Goal: Check status: Check status

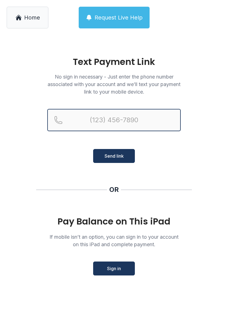
click at [147, 115] on input "Reservation phone number" at bounding box center [114, 120] width 134 height 22
type input "[PHONE_NUMBER]"
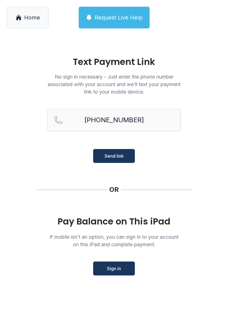
click at [126, 160] on button "Send link" at bounding box center [114, 156] width 42 height 14
click at [127, 153] on button "Send link" at bounding box center [114, 156] width 42 height 14
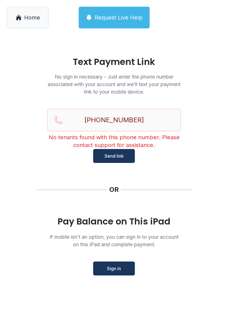
click at [31, 9] on link "Home" at bounding box center [28, 18] width 42 height 22
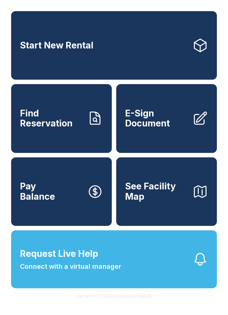
click at [72, 129] on span "Find Reservation" at bounding box center [51, 118] width 63 height 20
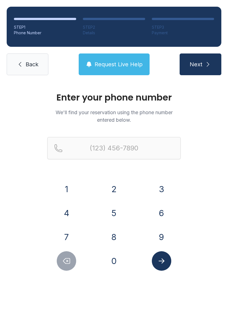
click at [162, 189] on button "3" at bounding box center [162, 189] width 20 height 20
click at [122, 257] on button "0" at bounding box center [114, 261] width 20 height 20
click at [120, 213] on button "5" at bounding box center [114, 213] width 20 height 20
click at [168, 188] on button "3" at bounding box center [162, 189] width 20 height 20
click at [162, 236] on button "9" at bounding box center [162, 237] width 20 height 20
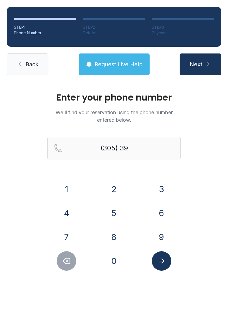
click at [169, 188] on button "3" at bounding box center [162, 189] width 20 height 20
click at [119, 214] on button "5" at bounding box center [114, 213] width 20 height 20
click at [72, 212] on button "4" at bounding box center [67, 213] width 20 height 20
click at [72, 191] on button "1" at bounding box center [67, 189] width 20 height 20
click at [69, 230] on button "7" at bounding box center [67, 237] width 20 height 20
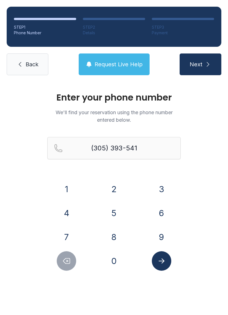
type input "[PHONE_NUMBER]"
click at [164, 260] on icon "Submit lookup form" at bounding box center [162, 261] width 8 height 8
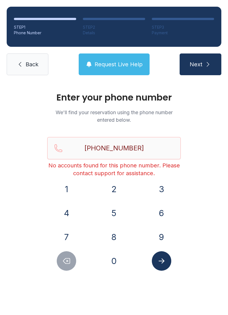
click at [211, 62] on icon "submit" at bounding box center [208, 64] width 7 height 7
click at [213, 63] on button "Next" at bounding box center [201, 64] width 42 height 22
click at [40, 67] on link "Back" at bounding box center [28, 64] width 42 height 22
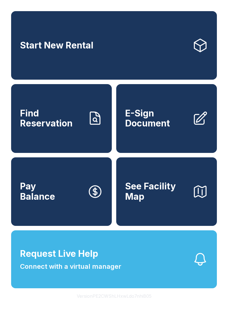
click at [196, 172] on button "See Facility Map" at bounding box center [166, 191] width 101 height 69
